Goal: Check status: Check status

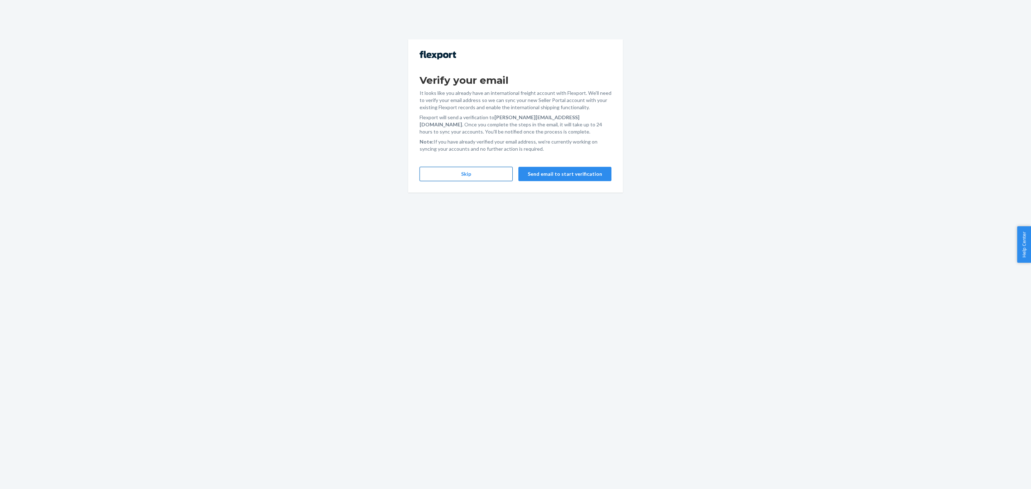
click at [489, 178] on button "Skip" at bounding box center [466, 174] width 93 height 14
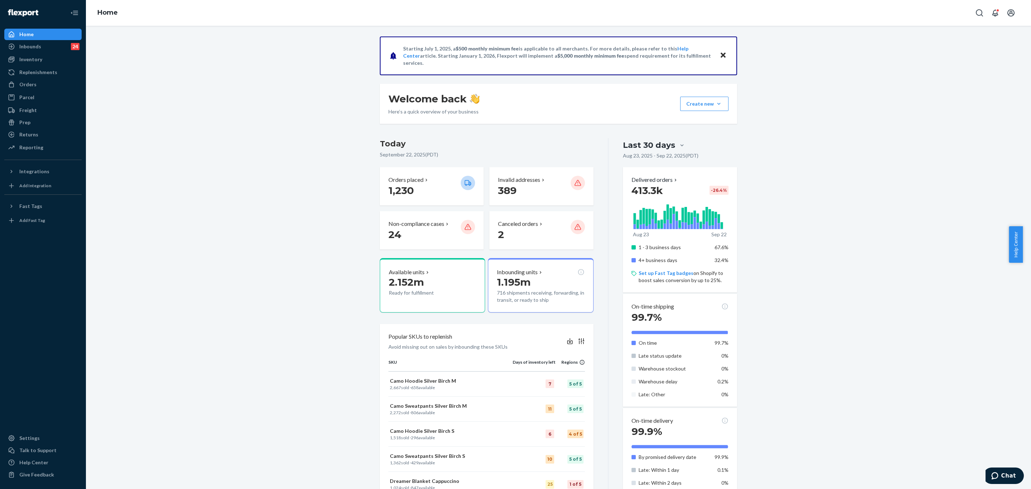
click at [721, 57] on icon "Close" at bounding box center [723, 55] width 5 height 9
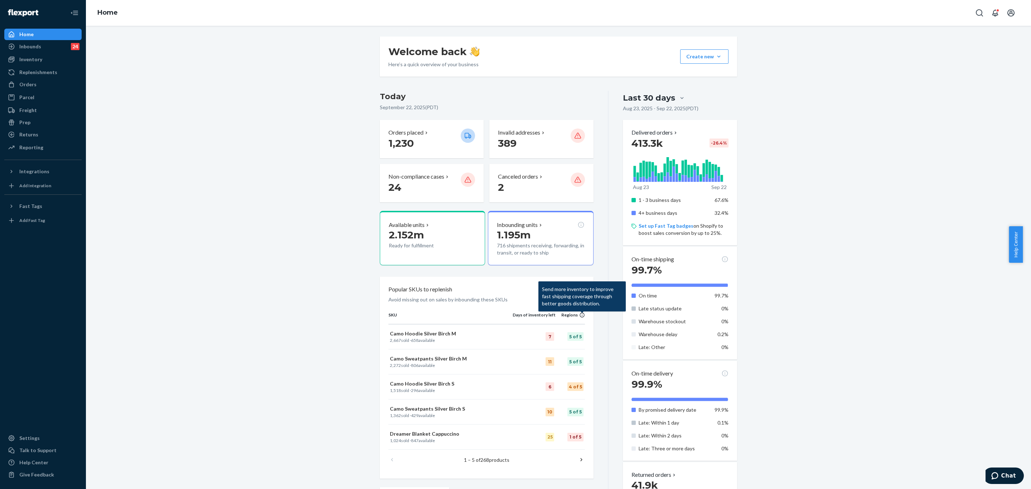
click at [309, 241] on div "Welcome back Here’s a quick overview of your business Create new Create new inb…" at bounding box center [558, 340] width 935 height 606
click at [26, 136] on div "Returns" at bounding box center [28, 134] width 19 height 7
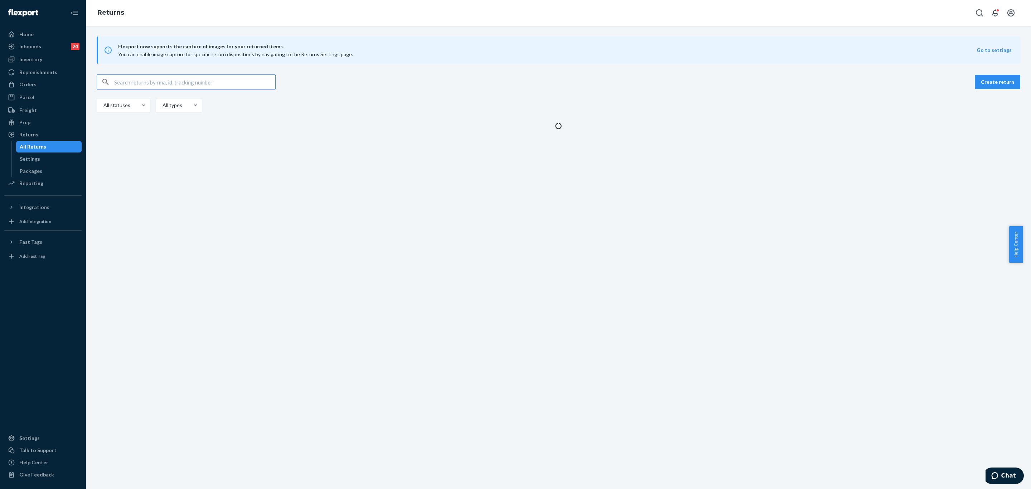
click at [192, 77] on input "text" at bounding box center [194, 82] width 161 height 14
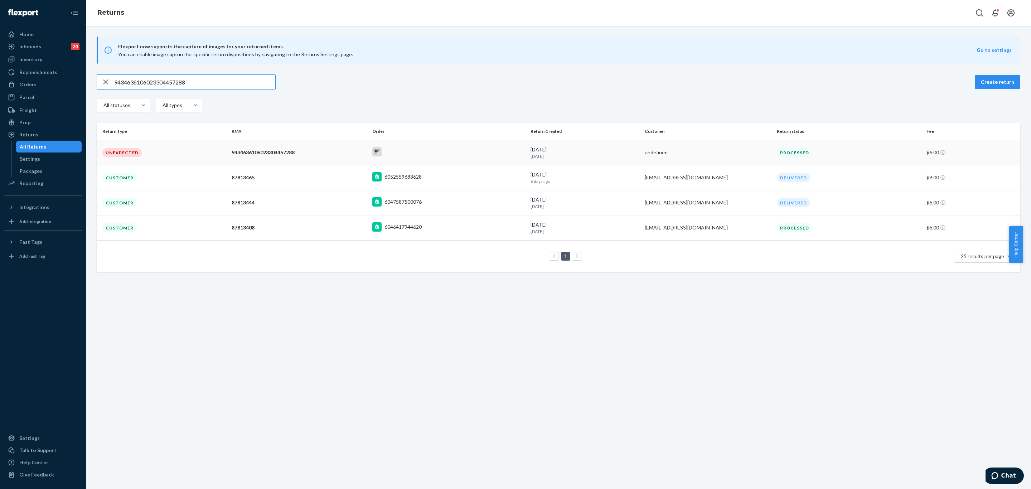
type input "9434636106023304457288"
click at [307, 146] on td "9434636106023304457288" at bounding box center [299, 152] width 141 height 25
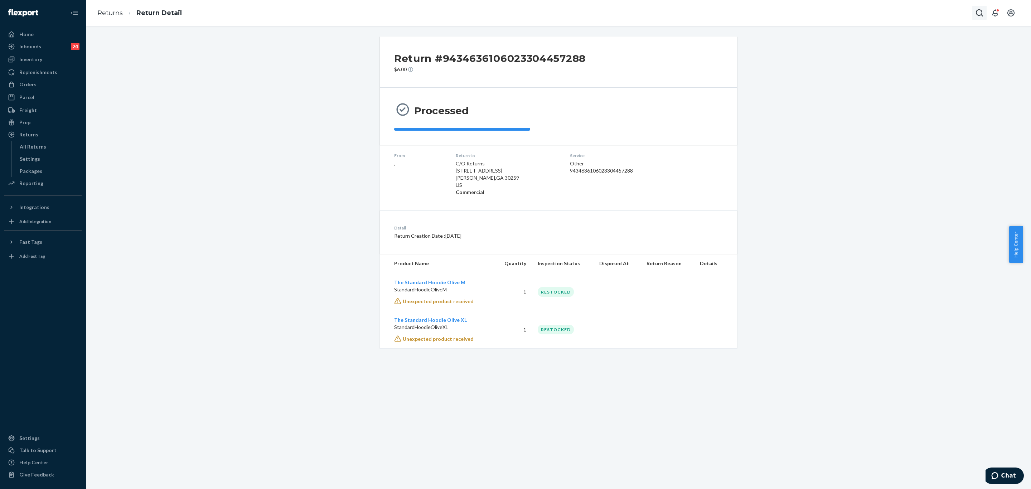
click at [975, 12] on button "Open Search Box" at bounding box center [980, 13] width 14 height 14
click at [933, 14] on input "Search Input" at bounding box center [944, 13] width 59 height 9
type input "#254230121"
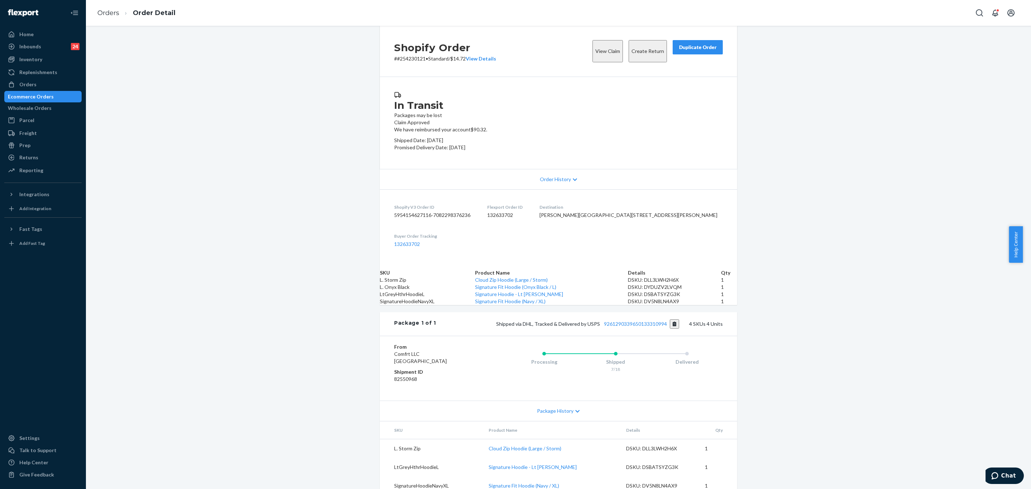
click at [593, 59] on button "View Claim" at bounding box center [608, 51] width 30 height 22
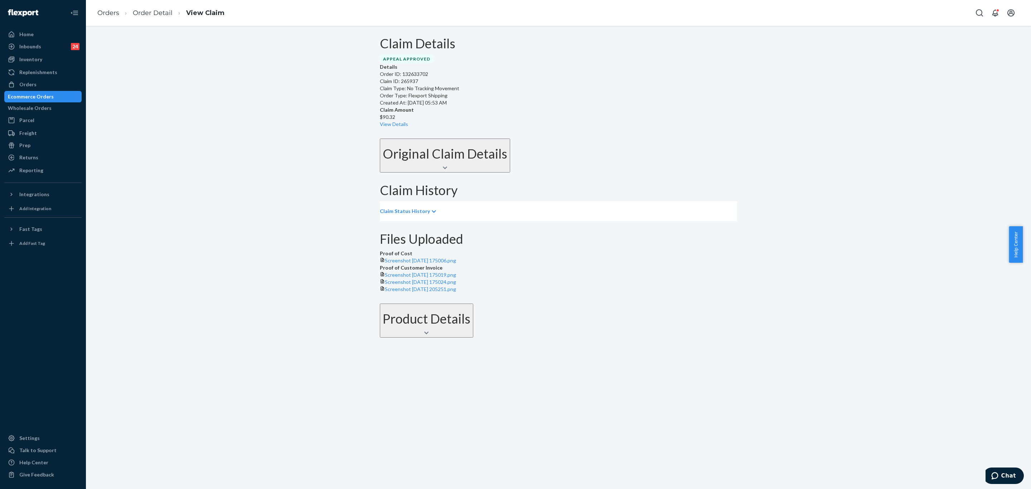
click at [430, 215] on p "Claim Status History" at bounding box center [405, 211] width 50 height 7
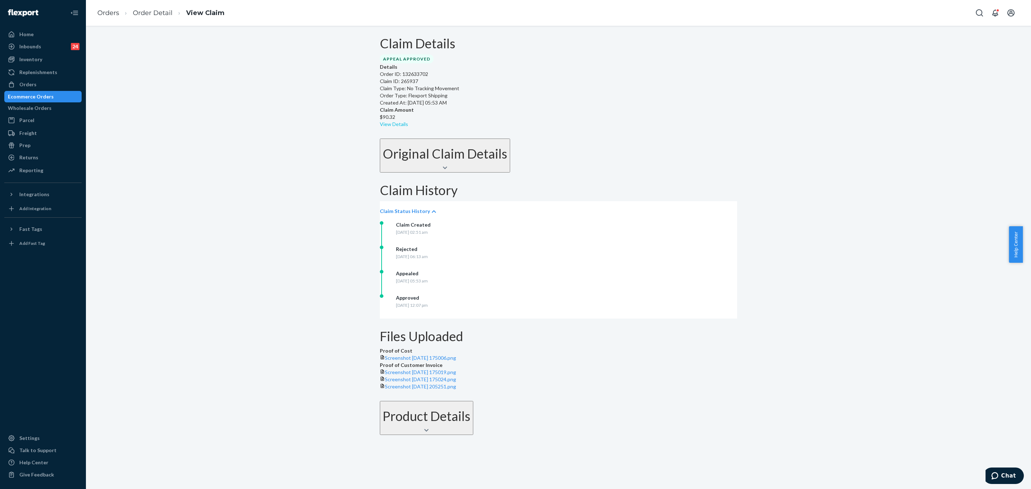
click at [408, 121] on link "View Details" at bounding box center [394, 124] width 28 height 6
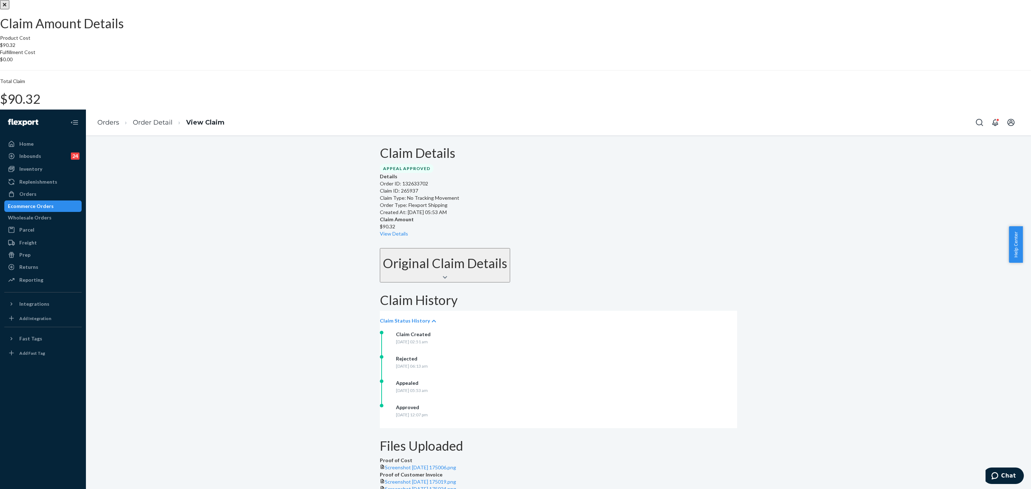
click at [6, 7] on icon "Close" at bounding box center [5, 4] width 4 height 5
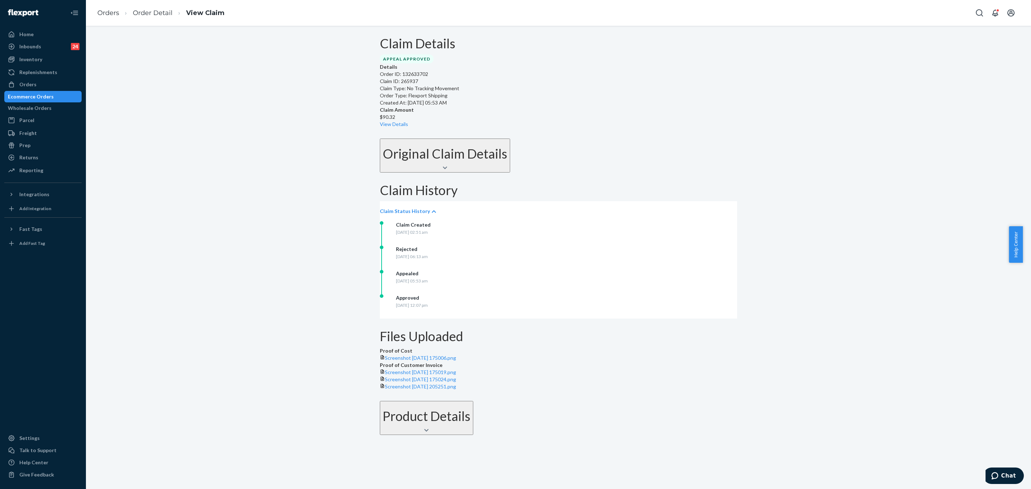
click at [447, 169] on icon at bounding box center [445, 168] width 4 height 3
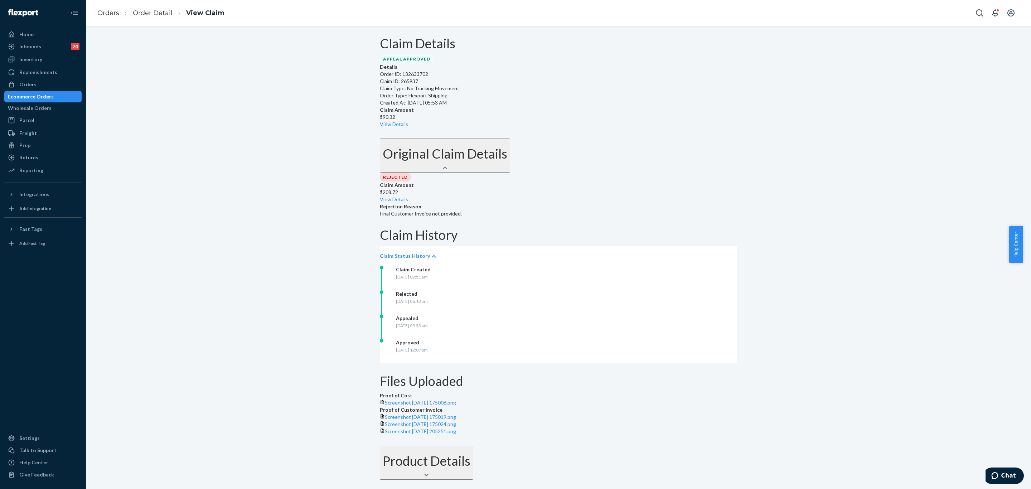
scroll to position [113, 0]
click at [451, 400] on span "Screenshot [DATE] 175006.png" at bounding box center [420, 403] width 71 height 6
click at [158, 12] on link "Order Detail" at bounding box center [153, 13] width 40 height 8
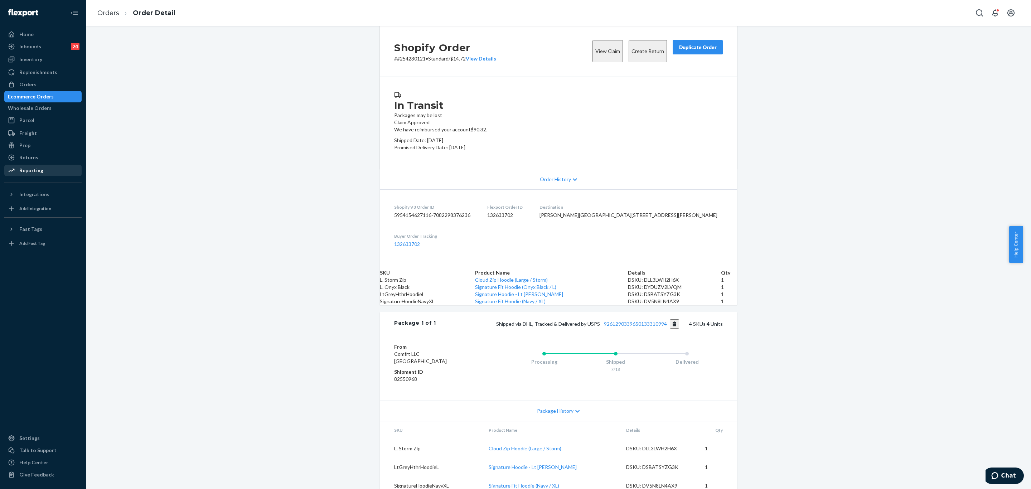
click at [30, 168] on div "Reporting" at bounding box center [31, 170] width 24 height 7
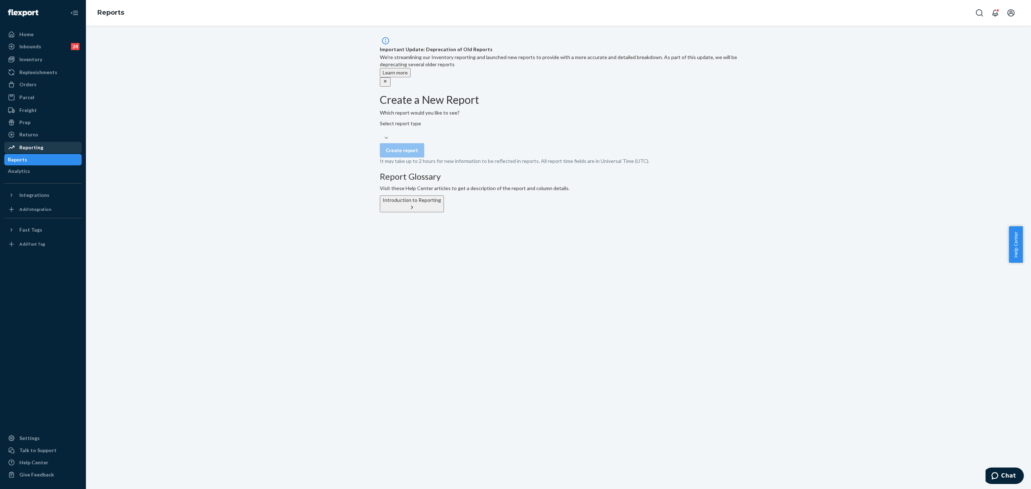
click at [30, 144] on div "Reporting" at bounding box center [31, 147] width 24 height 7
click at [42, 130] on div "Returns" at bounding box center [43, 135] width 76 height 10
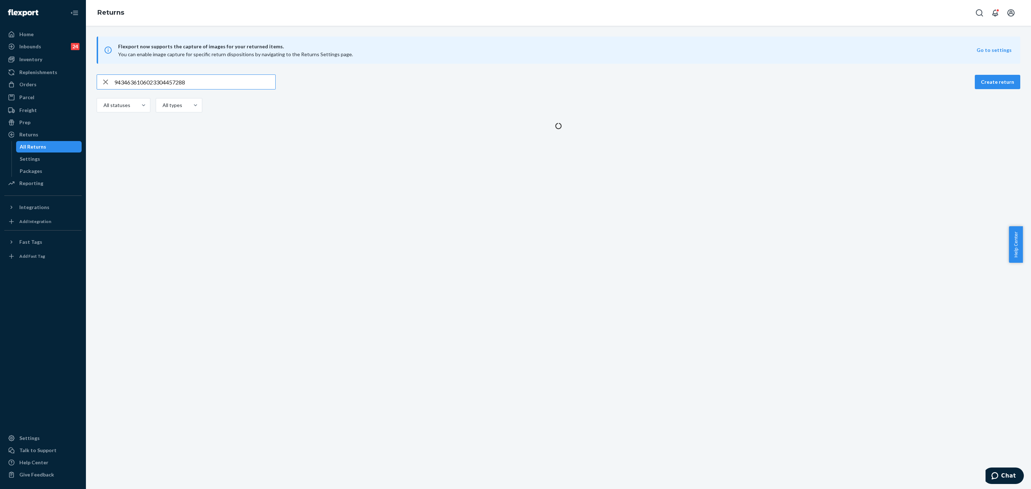
click at [218, 83] on input "9434636106023304457288" at bounding box center [194, 82] width 161 height 14
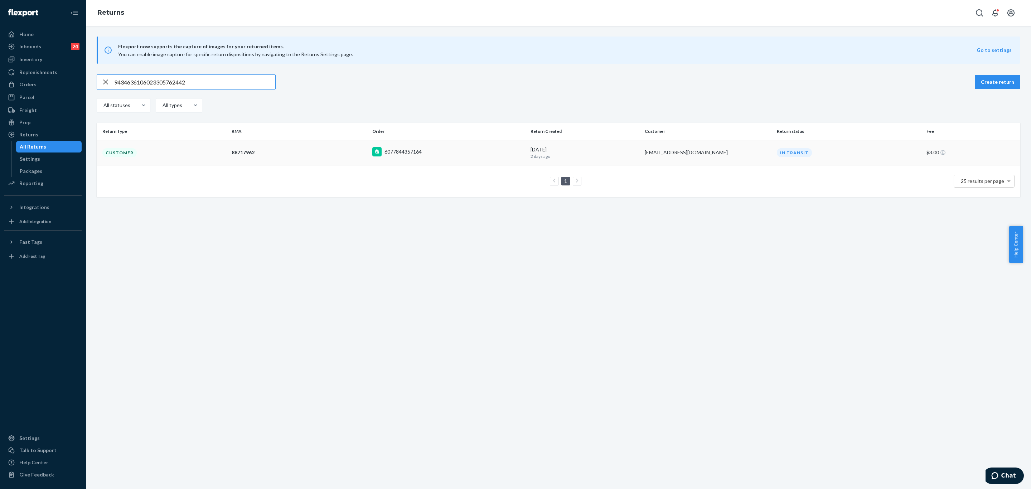
type input "9434636106023305762442"
click at [183, 154] on td "Customer" at bounding box center [163, 152] width 132 height 25
click at [183, 154] on div "Flexport now supports the capture of images for your returned items. You can en…" at bounding box center [558, 257] width 945 height 463
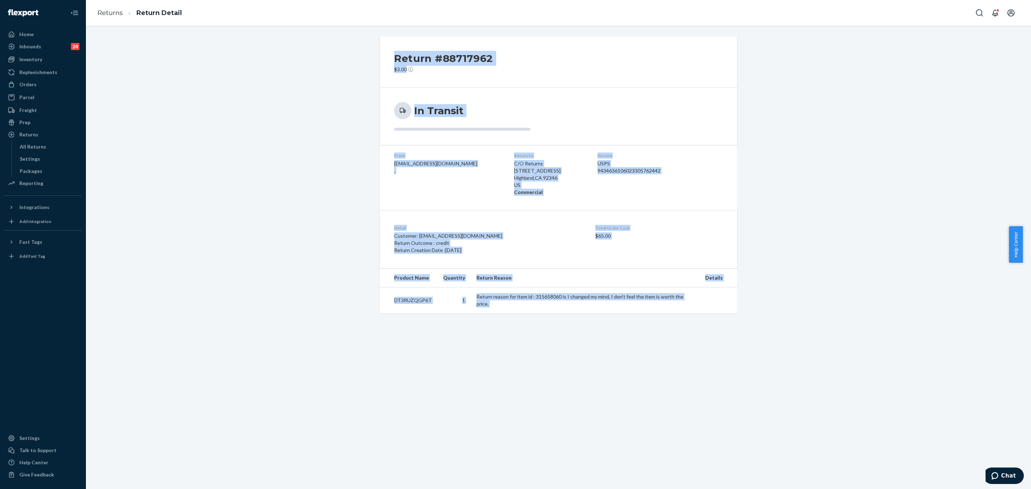
click at [331, 213] on div "Return #88717962 $3.00 In Transit From [EMAIL_ADDRESS][DOMAIN_NAME] , Return to…" at bounding box center [558, 175] width 935 height 277
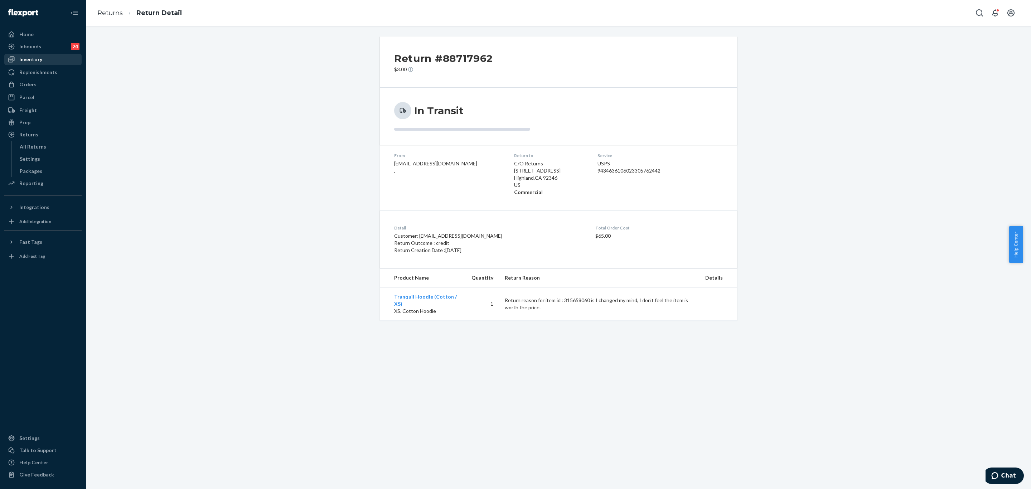
click at [59, 56] on div "Inventory" at bounding box center [43, 59] width 76 height 10
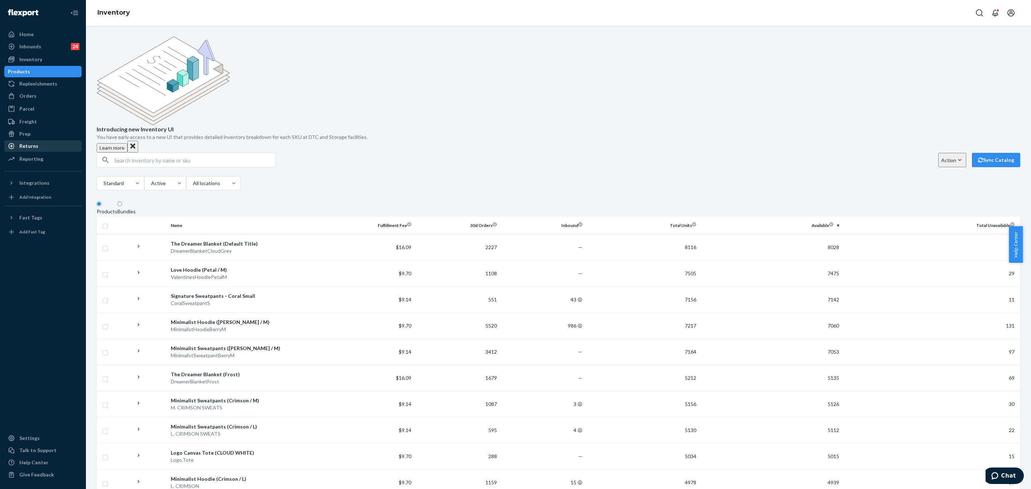
click at [30, 144] on div "Returns" at bounding box center [28, 146] width 19 height 7
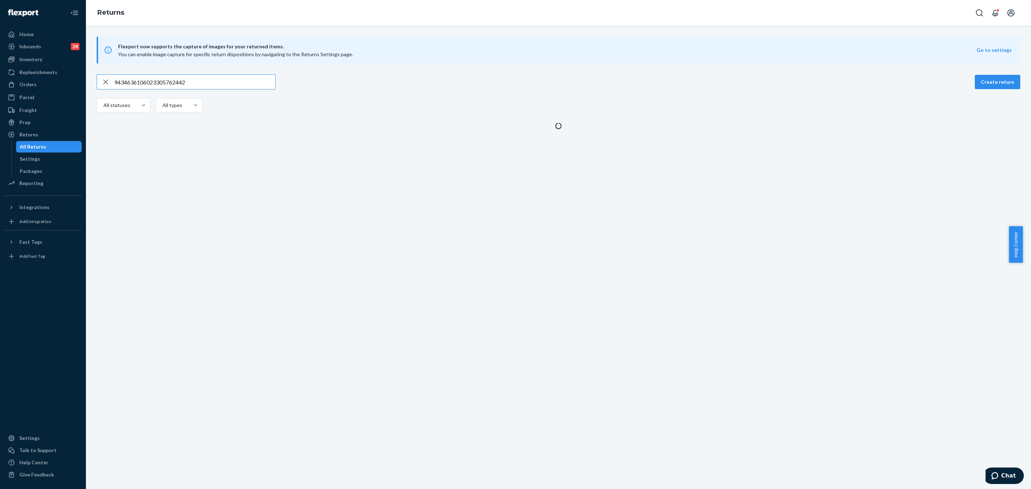
click at [221, 81] on input "9434636106023305762442" at bounding box center [194, 82] width 161 height 14
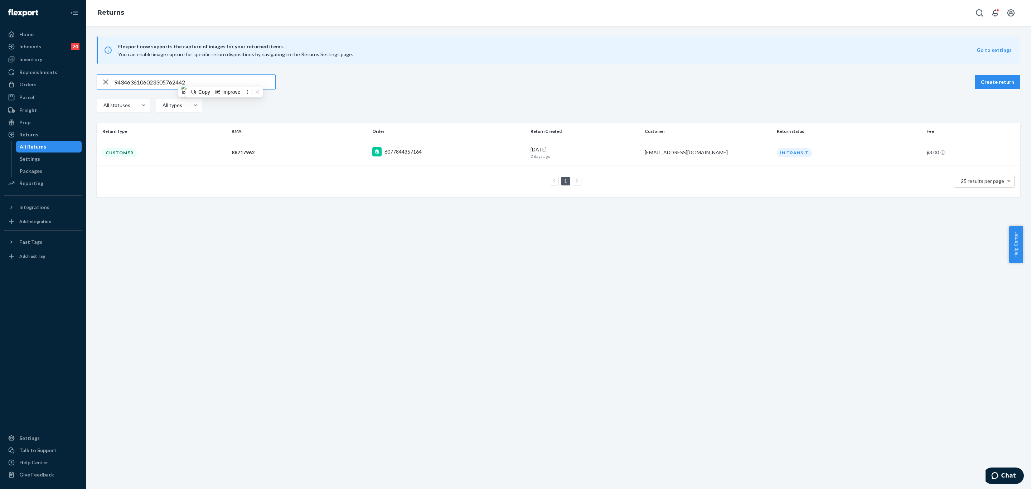
click at [221, 81] on input "9434636106023305762442" at bounding box center [194, 82] width 161 height 14
type input "9434636106023304263223"
click at [183, 152] on td "Customer" at bounding box center [163, 152] width 132 height 25
